Goal: Transaction & Acquisition: Register for event/course

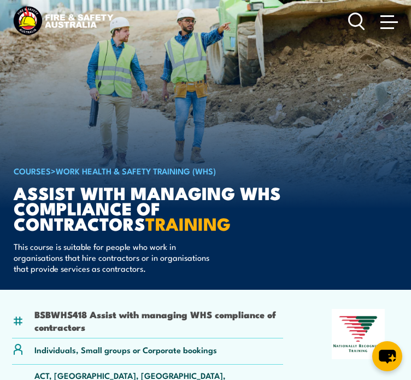
click at [30, 165] on link "COURSES" at bounding box center [32, 171] width 37 height 12
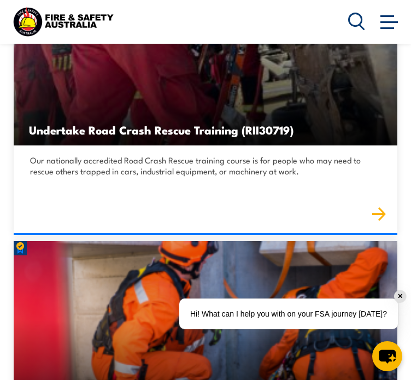
scroll to position [2569, 0]
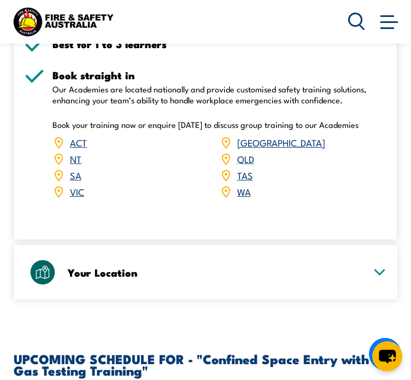
scroll to position [1968, 0]
